Goal: Information Seeking & Learning: Understand process/instructions

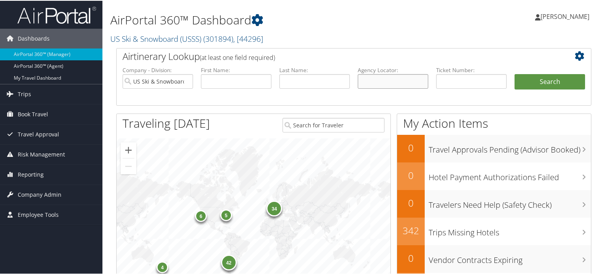
click at [372, 80] on input "text" at bounding box center [393, 80] width 71 height 15
paste input "DDSB4Z"
type input "DDSB4Z"
click at [185, 81] on input "US Ski & Snowboard (USSS)" at bounding box center [157, 80] width 71 height 15
click at [523, 85] on button "Search" at bounding box center [549, 81] width 71 height 16
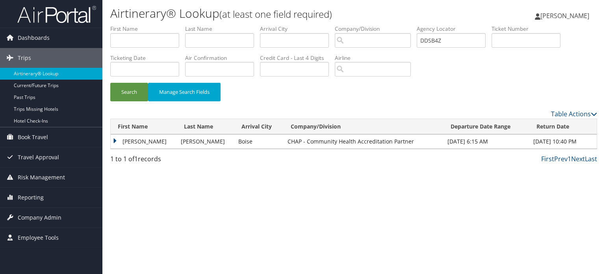
click at [118, 140] on td "[PERSON_NAME]" at bounding box center [144, 141] width 66 height 14
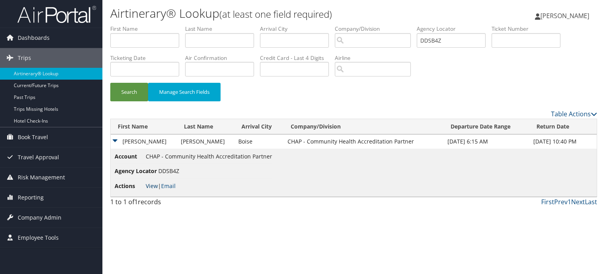
click at [150, 184] on link "View" at bounding box center [152, 185] width 12 height 7
click at [70, 19] on img at bounding box center [56, 14] width 79 height 19
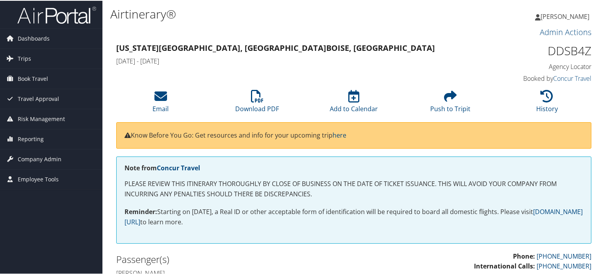
drag, startPoint x: 113, startPoint y: 46, endPoint x: 237, endPoint y: 56, distance: 124.1
click at [237, 56] on div "Kansas City, MO Boise, ID Sun 05 Oct 2025 - Mon 06 Oct 2025" at bounding box center [292, 54] width 365 height 28
copy div "Kansas City, MO Boise, ID Sun 05 Oct 2025 - Mon 06 Oct 2025"
click at [495, 49] on h1 "DDSB4Z" at bounding box center [536, 50] width 110 height 17
click at [260, 97] on icon at bounding box center [257, 95] width 13 height 13
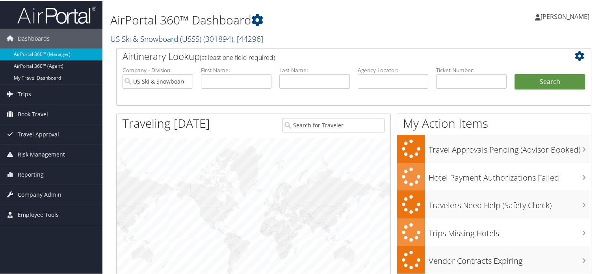
click at [178, 40] on link "US Ski & Snowboard (USSS) ( 301894 ) , [ 44296 ]" at bounding box center [186, 38] width 153 height 11
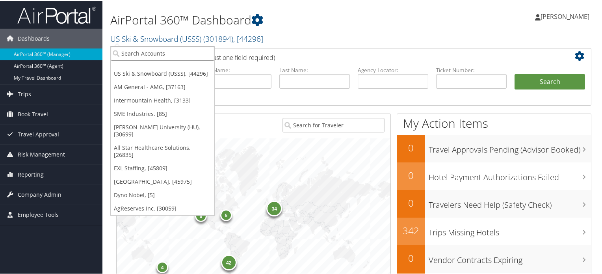
click at [159, 50] on input "search" at bounding box center [163, 52] width 104 height 15
type input "a"
type input "auto"
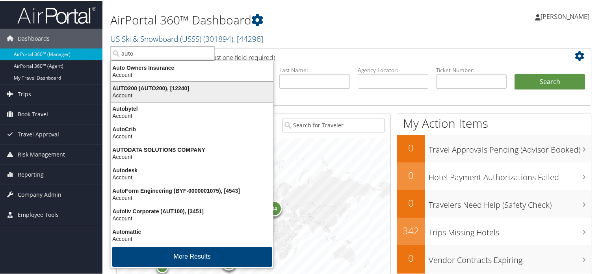
click at [147, 88] on div "AUTO200 (AUTO200), [12240]" at bounding box center [191, 87] width 171 height 7
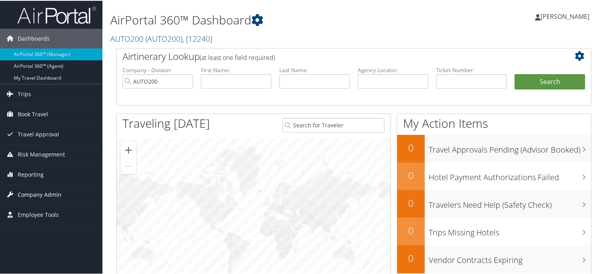
click at [37, 189] on span "Company Admin" at bounding box center [40, 194] width 44 height 20
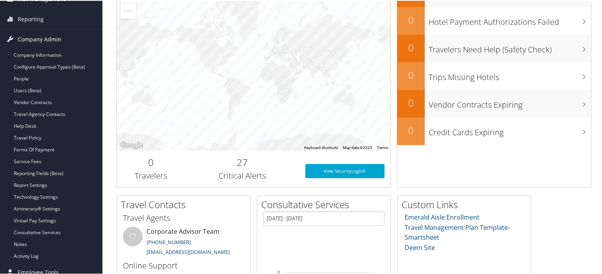
scroll to position [156, 0]
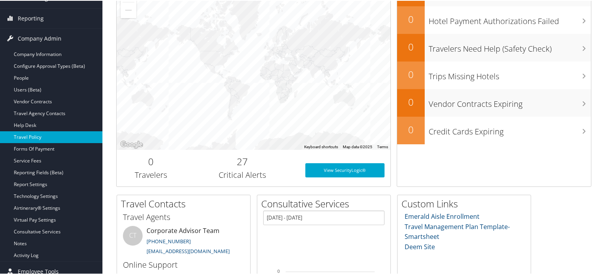
click at [36, 137] on link "Travel Policy" at bounding box center [51, 136] width 102 height 12
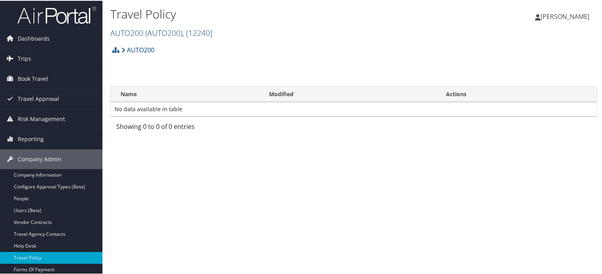
click at [148, 36] on span "( AUTO200 )" at bounding box center [163, 32] width 37 height 11
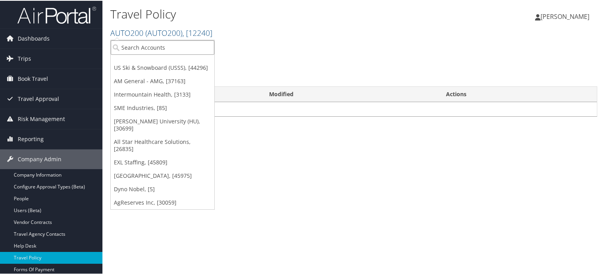
click at [138, 45] on input "search" at bounding box center [163, 46] width 104 height 15
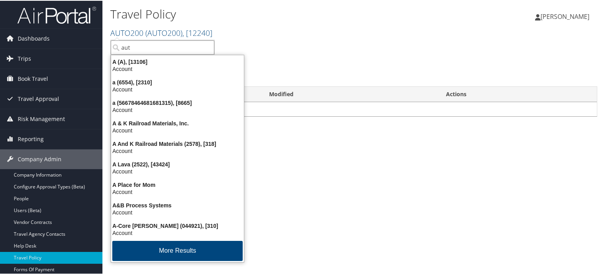
type input "auto"
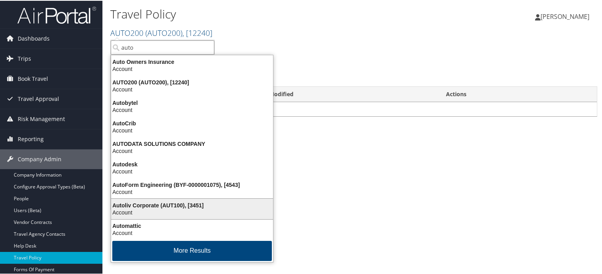
click at [143, 203] on div "Autoliv Corporate (AUT100), [3451]" at bounding box center [191, 204] width 171 height 7
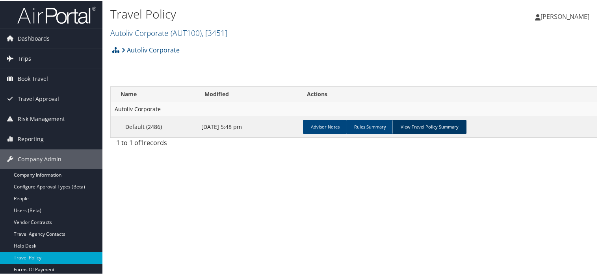
click at [419, 123] on link "View Travel Policy Summary" at bounding box center [429, 126] width 74 height 14
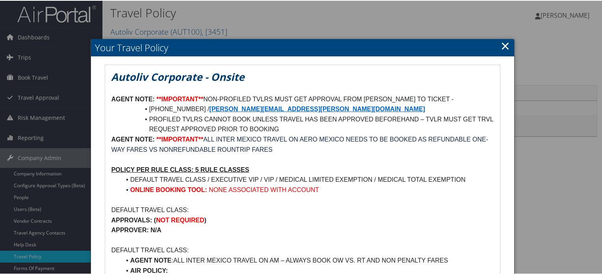
scroll to position [1, 0]
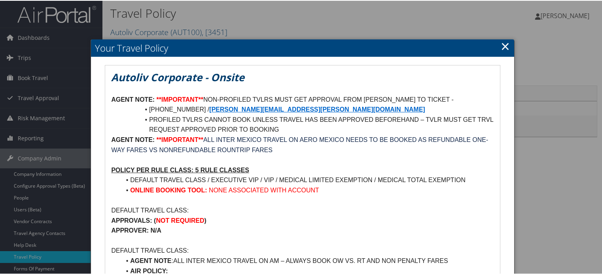
click at [501, 45] on link "×" at bounding box center [505, 45] width 9 height 16
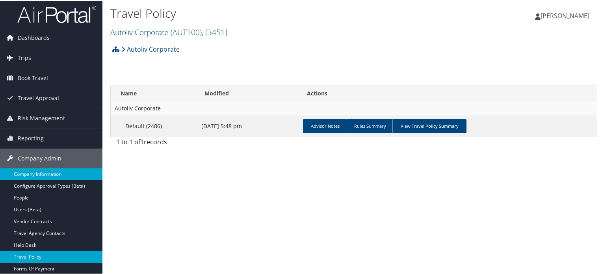
click at [52, 173] on link "Company Information" at bounding box center [51, 173] width 102 height 12
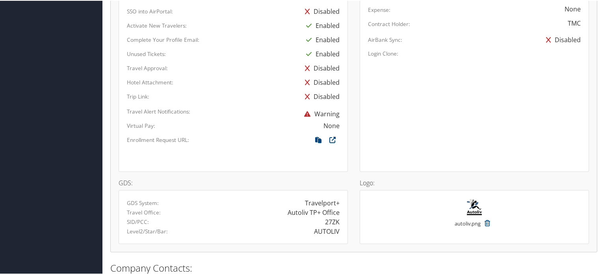
scroll to position [499, 0]
drag, startPoint x: 324, startPoint y: 218, endPoint x: 336, endPoint y: 218, distance: 12.6
click at [336, 218] on div "27ZK" at bounding box center [332, 220] width 15 height 9
copy div "27ZK"
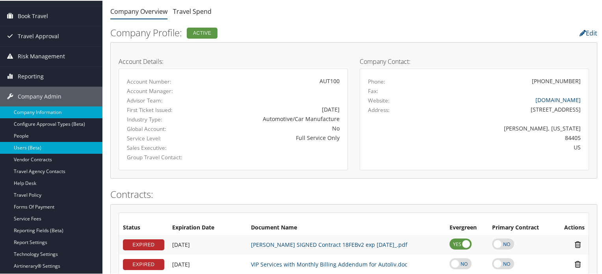
scroll to position [80, 0]
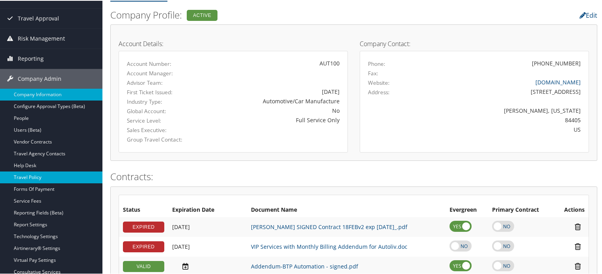
click at [43, 175] on link "Travel Policy" at bounding box center [51, 177] width 102 height 12
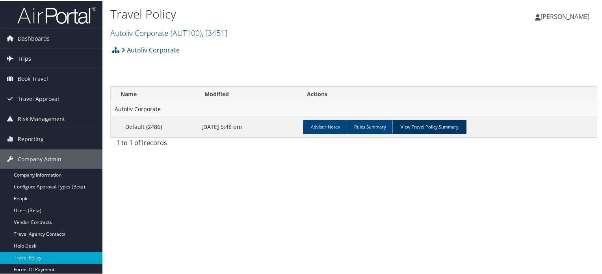
click at [432, 127] on link "View Travel Policy Summary" at bounding box center [429, 126] width 74 height 14
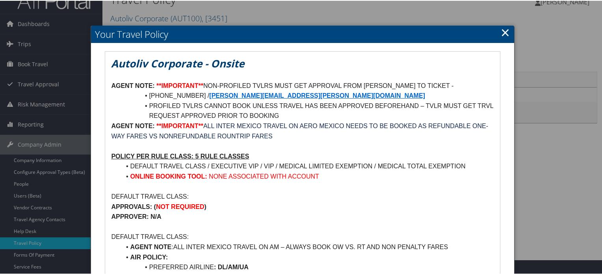
scroll to position [14, 0]
click at [175, 107] on li "PROFILED TVLRS CANNOT BOOK UNLESS TRAVEL HAS BEEN APPROVED BEFOREHAND – TVLR MU…" at bounding box center [307, 110] width 373 height 20
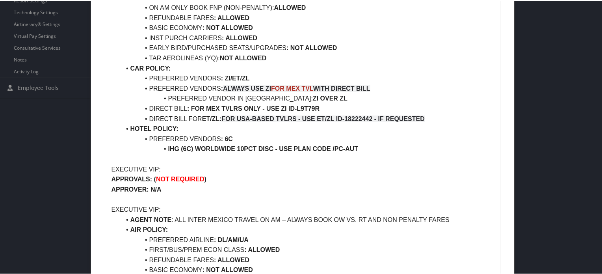
scroll to position [302, 0]
